Goal: Task Accomplishment & Management: Manage account settings

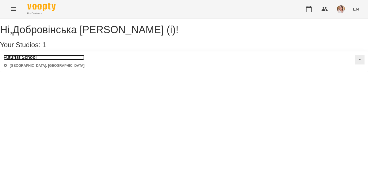
click at [36, 60] on h3 "Futurist School" at bounding box center [43, 57] width 81 height 5
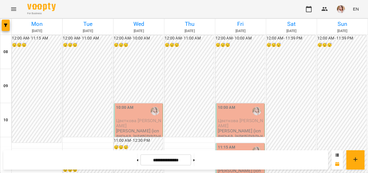
scroll to position [129, 0]
click at [195, 162] on button at bounding box center [193, 160] width 1 height 13
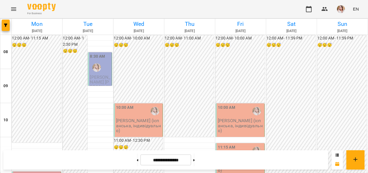
scroll to position [124, 0]
click at [195, 162] on button at bounding box center [193, 160] width 1 height 13
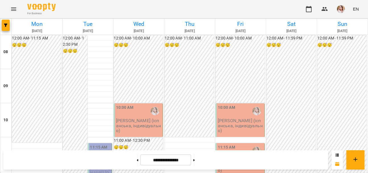
scroll to position [77, 0]
click at [195, 161] on button at bounding box center [193, 160] width 1 height 13
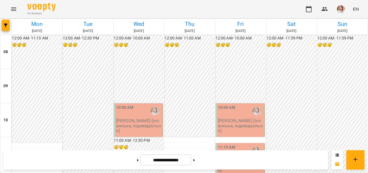
scroll to position [336, 0]
click at [195, 161] on button at bounding box center [193, 160] width 1 height 13
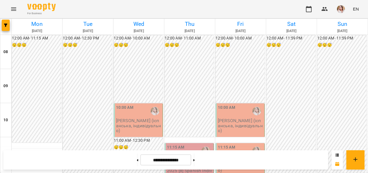
scroll to position [103, 0]
click at [195, 164] on button at bounding box center [193, 160] width 1 height 13
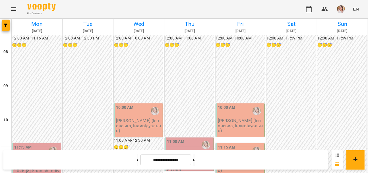
scroll to position [310, 0]
click at [195, 164] on button at bounding box center [193, 160] width 1 height 13
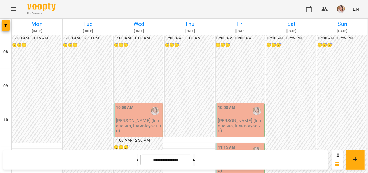
scroll to position [26, 0]
click at [195, 163] on button at bounding box center [193, 160] width 1 height 13
type input "**********"
